Goal: Information Seeking & Learning: Learn about a topic

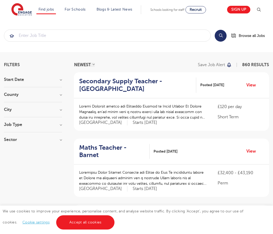
scroll to position [524, 0]
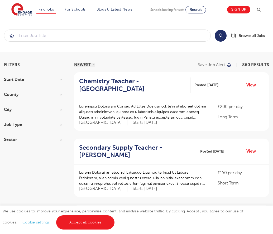
scroll to position [519, 0]
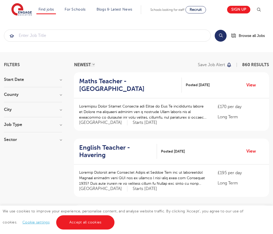
scroll to position [516, 0]
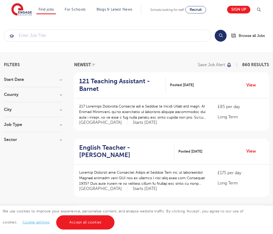
scroll to position [517, 0]
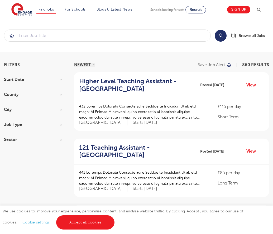
scroll to position [516, 0]
